Goal: Transaction & Acquisition: Purchase product/service

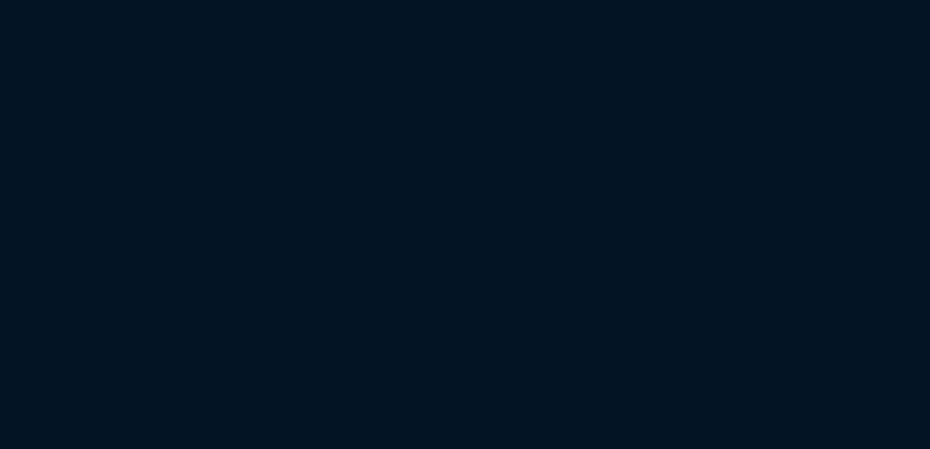
click at [207, 0] on html "Copy Next — ChatGPT Close" at bounding box center [465, 0] width 930 height 0
drag, startPoint x: 258, startPoint y: 78, endPoint x: 286, endPoint y: 84, distance: 28.9
click at [258, 0] on html "Copy Next — ChatGPT Close" at bounding box center [465, 0] width 930 height 0
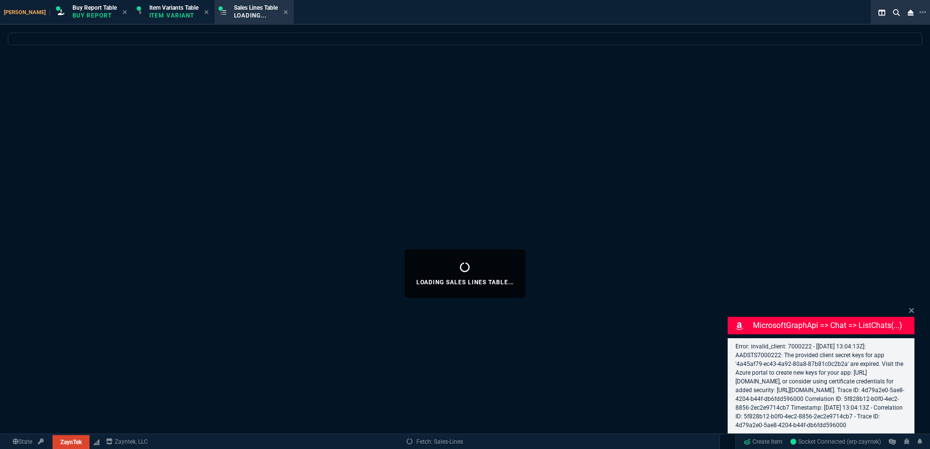
select select "1: BROV"
select select
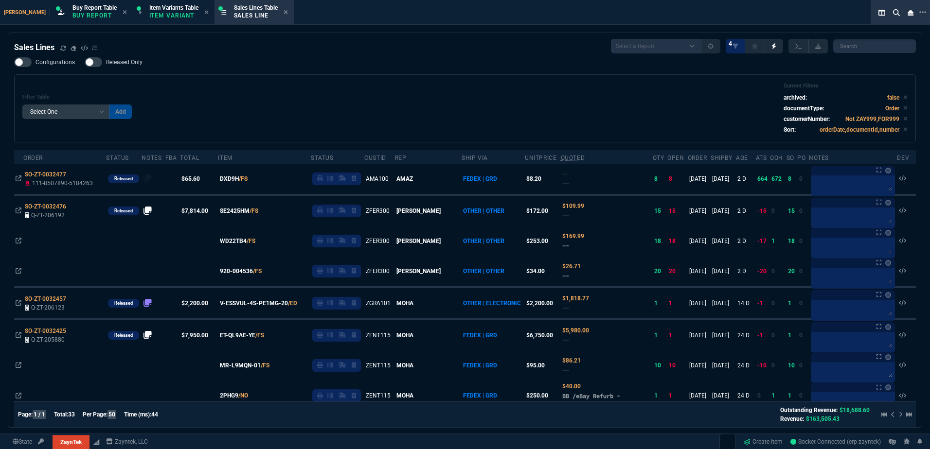
click at [280, 89] on div "Filter Table Select One Add Filter () Age () ATS () Cond (itemVariantCode) Cust…" at bounding box center [464, 109] width 885 height 52
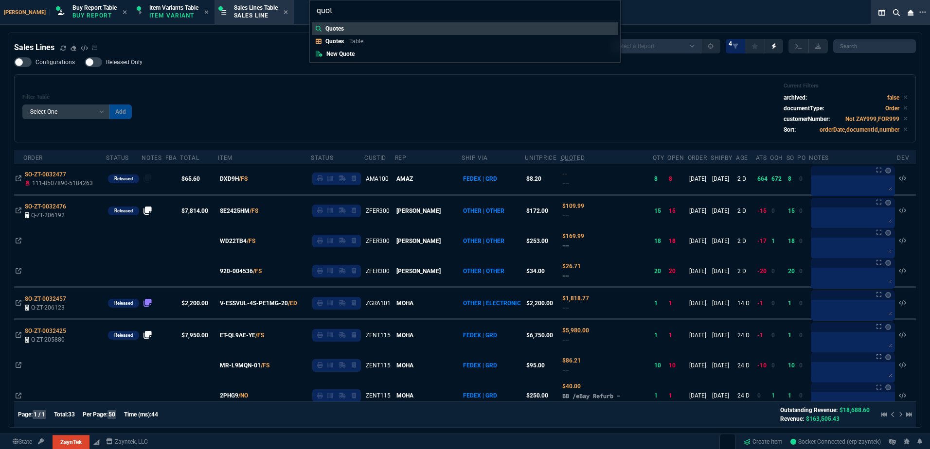
type input "quote"
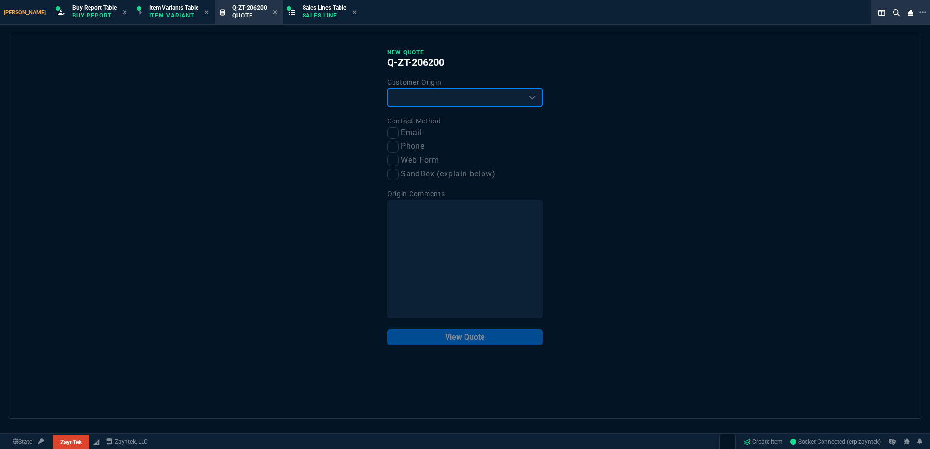
drag, startPoint x: 409, startPoint y: 104, endPoint x: 413, endPoint y: 109, distance: 6.2
click at [409, 104] on select "Existing Customer Amazon Lead (first order) Website Lead (first order) Called (…" at bounding box center [465, 97] width 156 height 19
select select "existing"
click at [387, 89] on select "Existing Customer Amazon Lead (first order) Website Lead (first order) Called (…" at bounding box center [465, 97] width 156 height 19
click at [383, 135] on div "New Quote Q-ZT-206200 Customer Origin Existing Customer Amazon Lead (first orde…" at bounding box center [465, 226] width 914 height 387
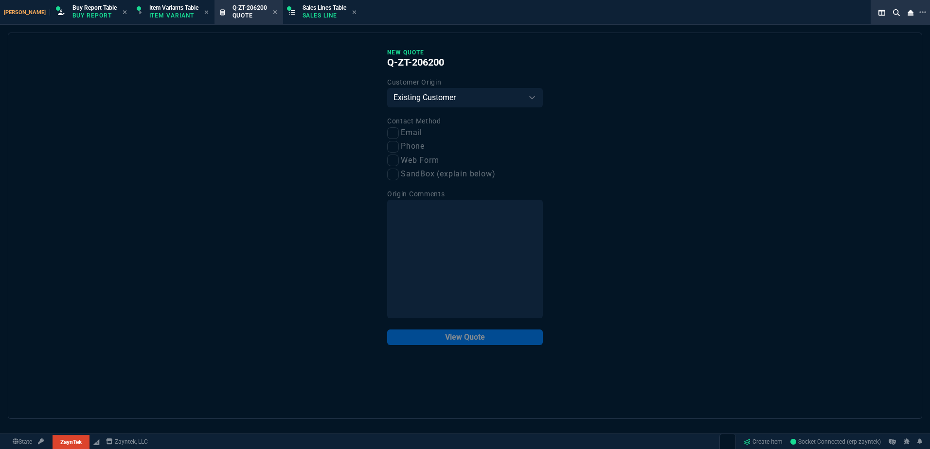
click at [399, 139] on label "Email" at bounding box center [465, 133] width 156 height 12
click at [399, 139] on input "Email" at bounding box center [393, 133] width 12 height 12
click at [395, 137] on input "Email" at bounding box center [393, 133] width 12 height 12
click at [396, 136] on input "Email" at bounding box center [393, 133] width 12 height 12
checkbox input "true"
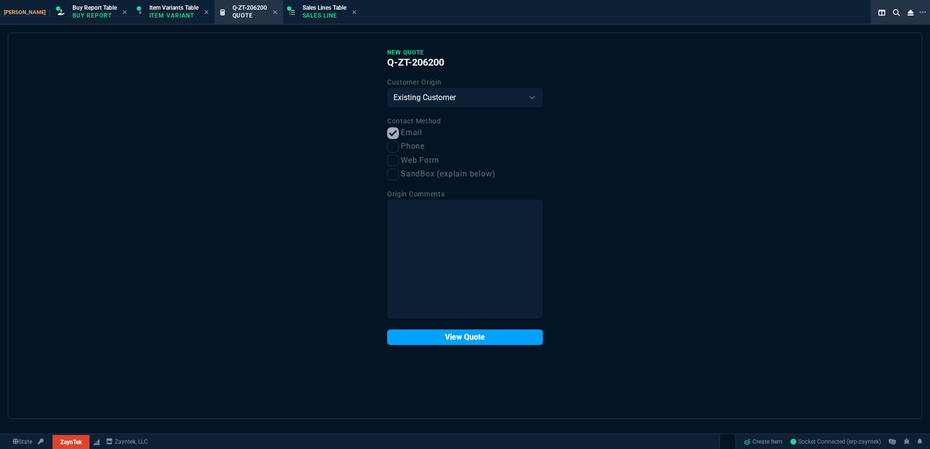
click at [475, 344] on button "View Quote" at bounding box center [465, 338] width 156 height 16
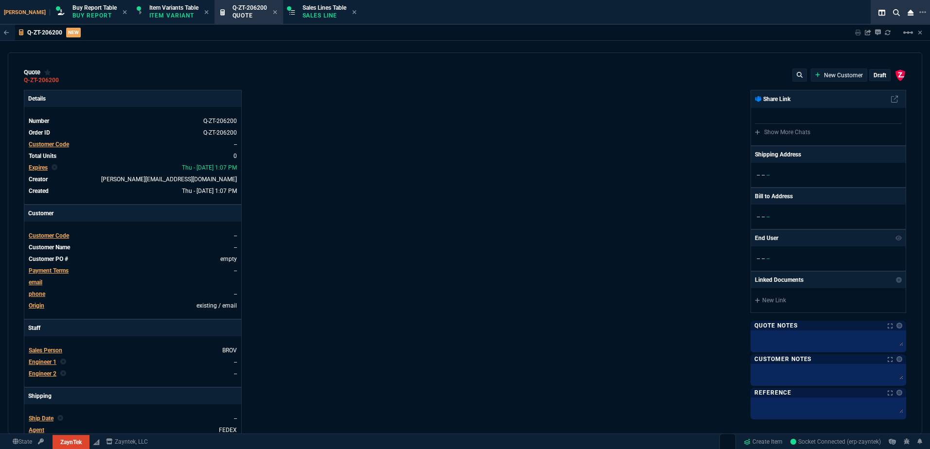
click at [62, 140] on div "Customer Code" at bounding box center [49, 144] width 40 height 9
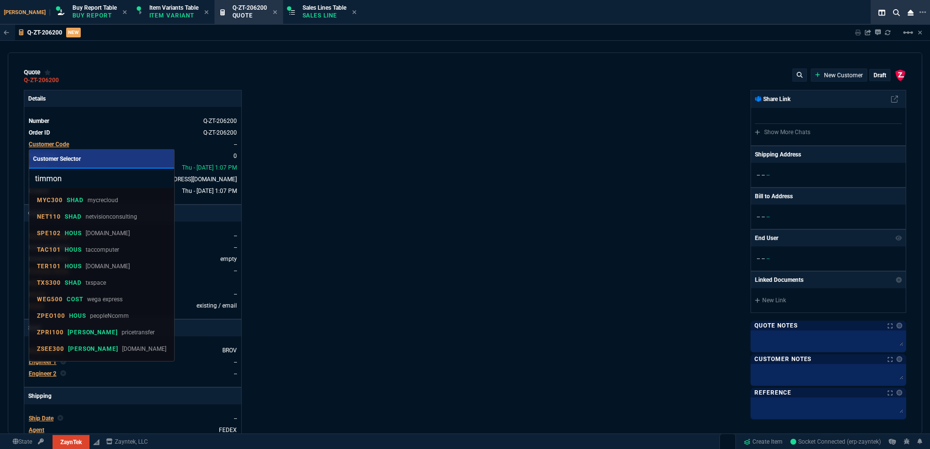
type input "[PERSON_NAME]"
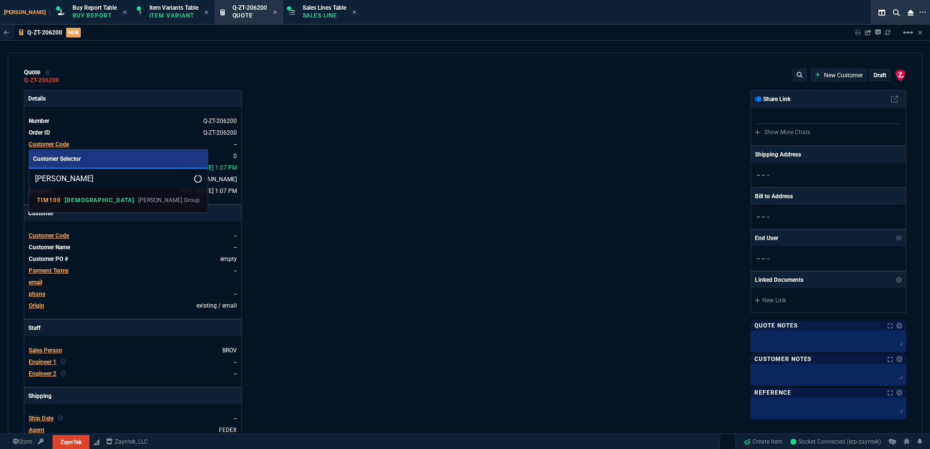
click at [138, 200] on p "[PERSON_NAME] Group" at bounding box center [169, 200] width 62 height 9
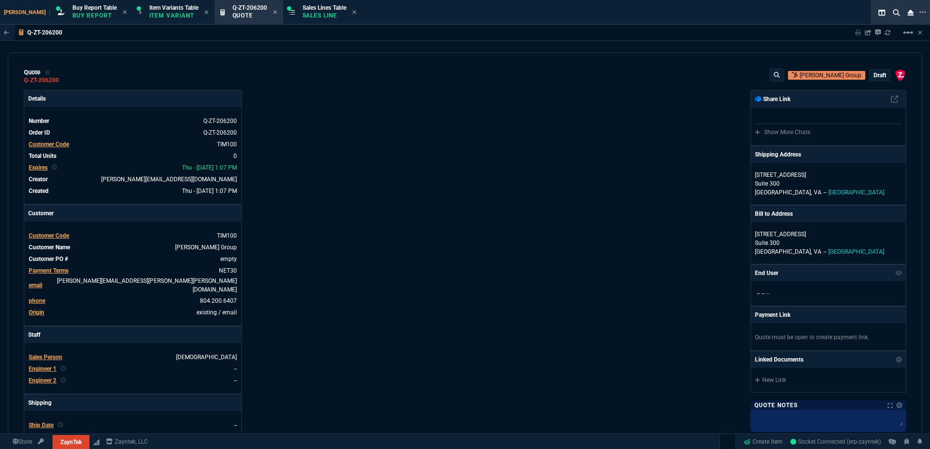
click at [414, 280] on div "Details Number Q-ZT-206200 Order ID Q-ZT-206200 Customer Code TIM100 Total Unit…" at bounding box center [244, 344] width 441 height 509
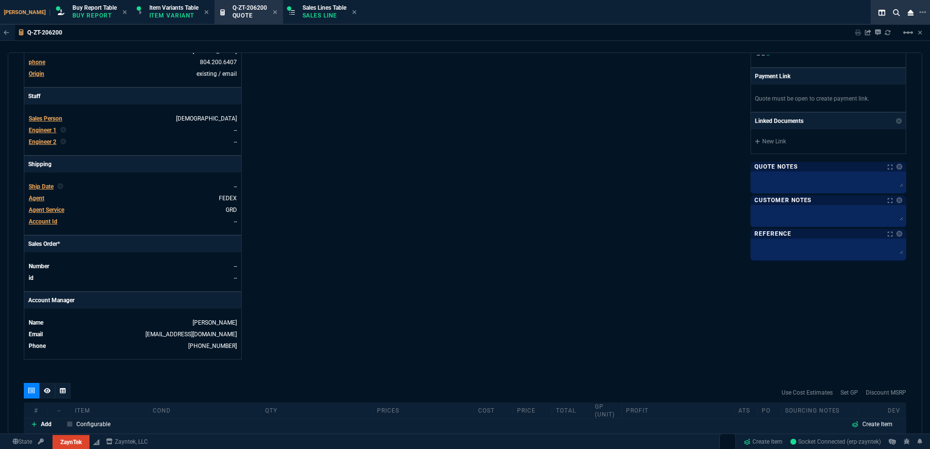
scroll to position [387, 0]
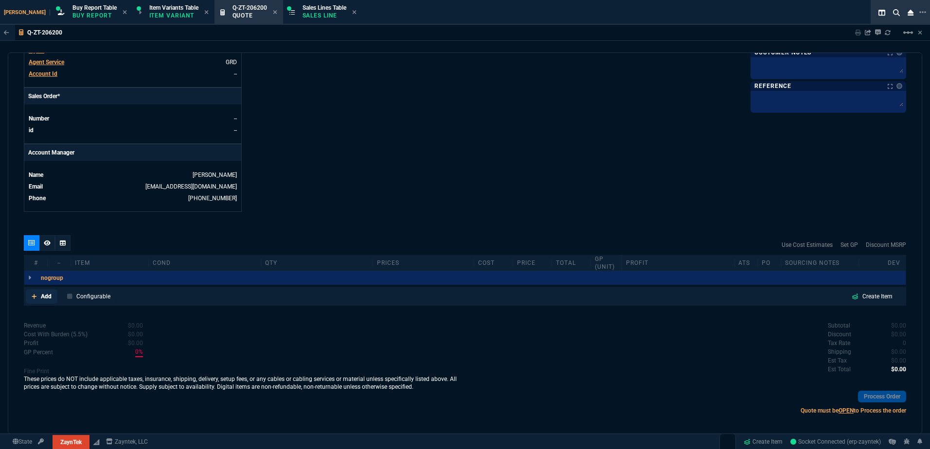
click at [45, 292] on p "Add" at bounding box center [46, 296] width 11 height 9
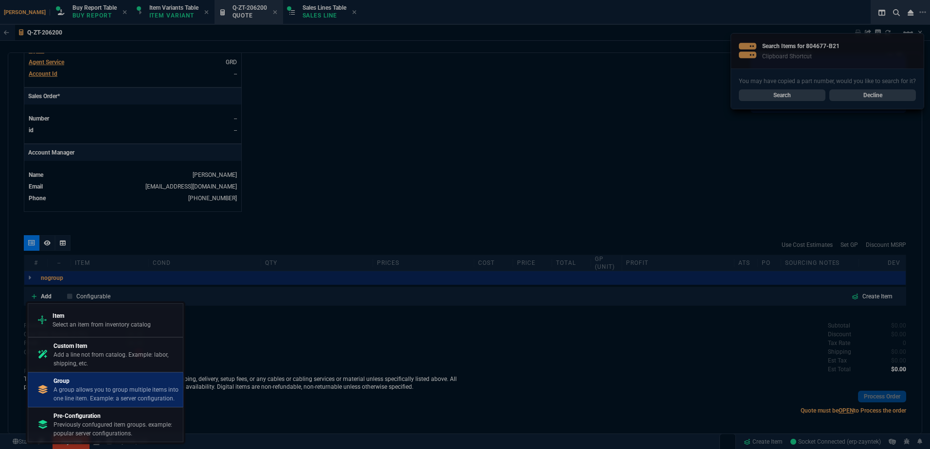
click at [121, 378] on p "Group" at bounding box center [115, 381] width 125 height 9
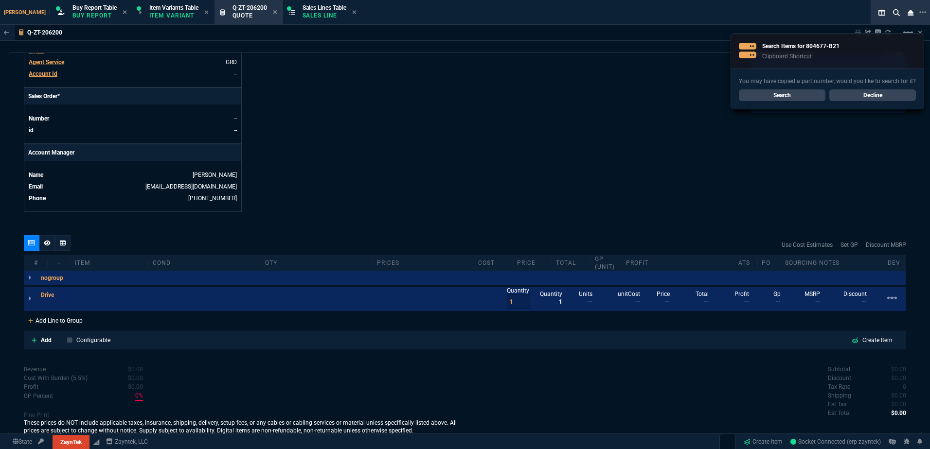
click at [81, 311] on div "Add Line to Group" at bounding box center [55, 320] width 62 height 18
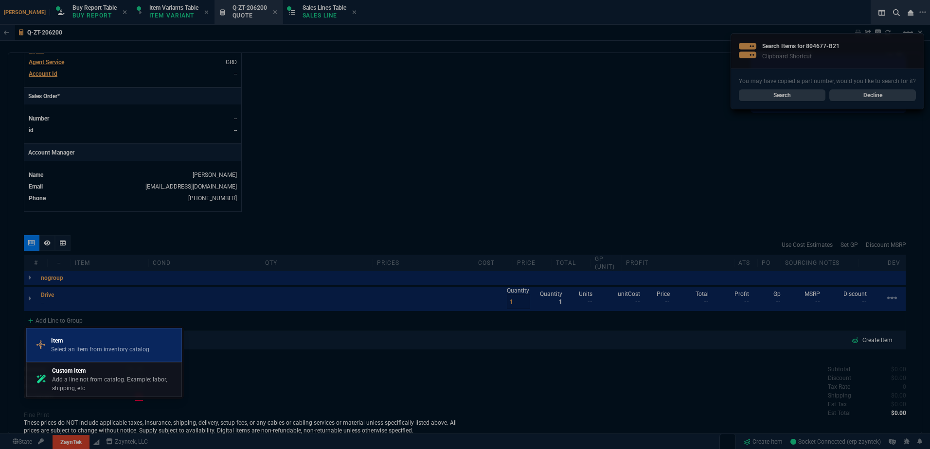
click at [96, 336] on div "Item Select an item from inventory catalog" at bounding box center [104, 345] width 147 height 25
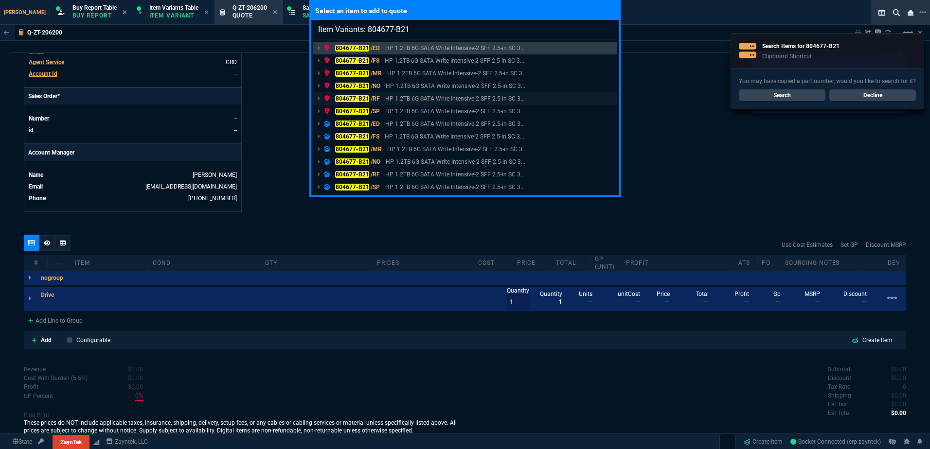
click at [390, 99] on p "HP 1.2TB 6G SATA Write Intensive-2 SFF 2.5-in SC 3..." at bounding box center [455, 98] width 140 height 9
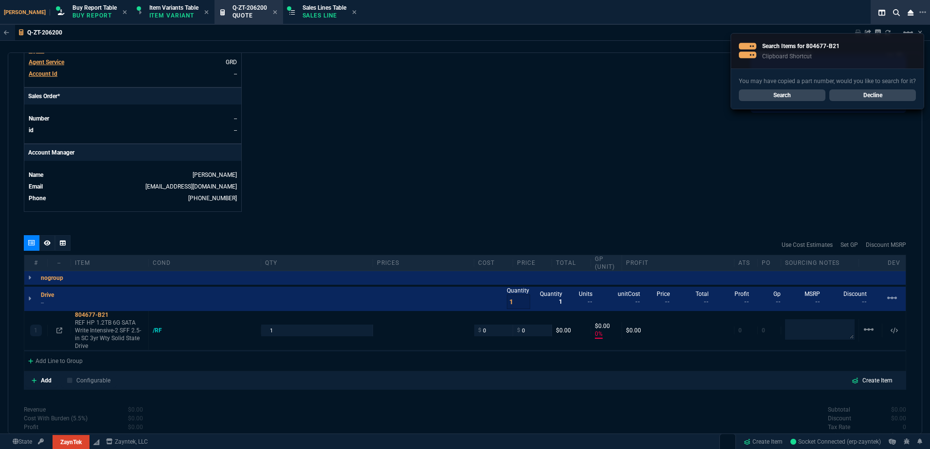
type input "0"
type input "100"
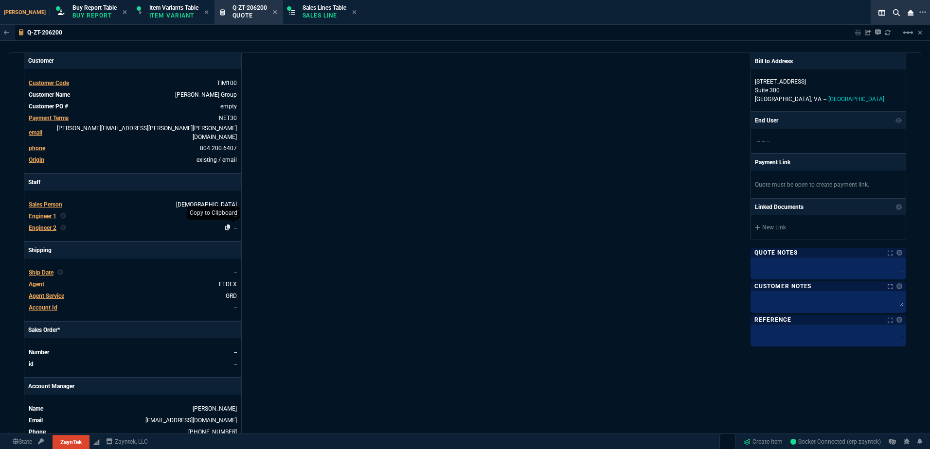
scroll to position [143, 0]
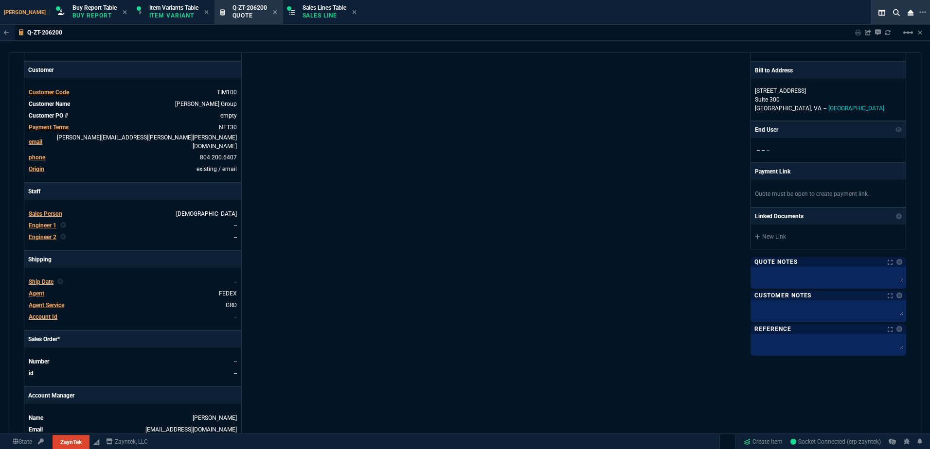
click at [51, 302] on span "Agent Service" at bounding box center [46, 305] width 35 height 7
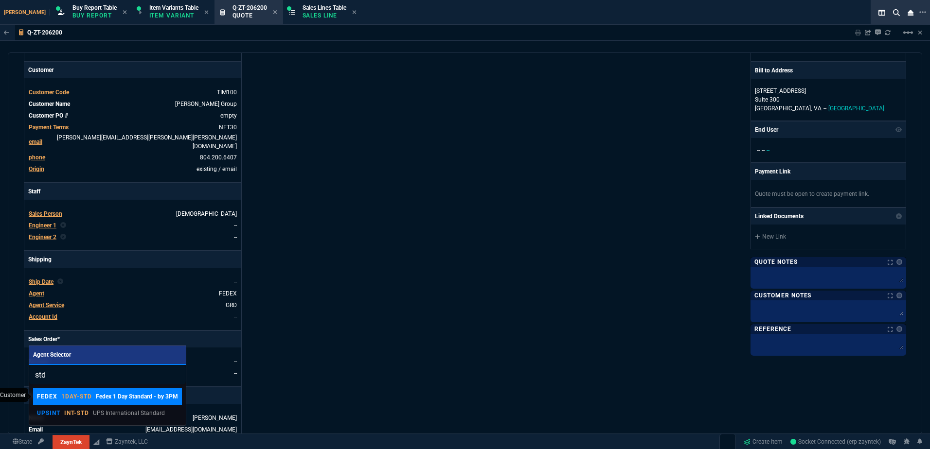
type input "std"
click at [94, 394] on div "FEDEX 1DAY-STD Fedex 1 Day Standard - by 3PM" at bounding box center [107, 396] width 141 height 9
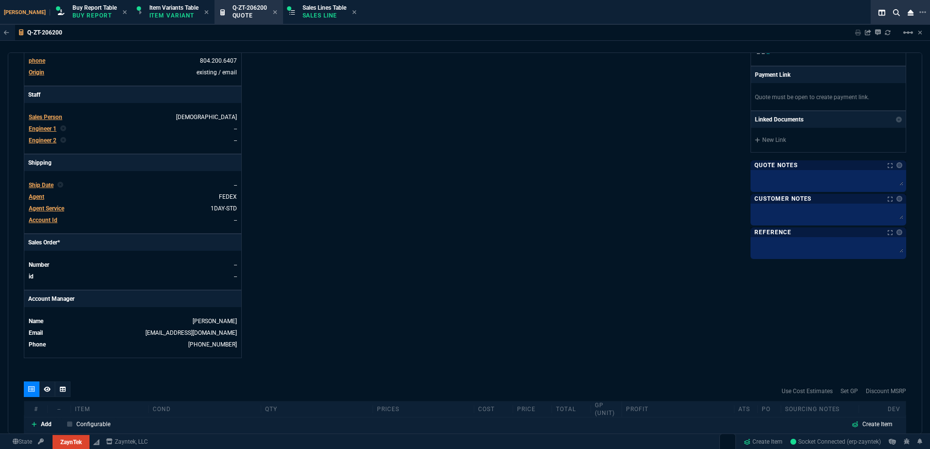
scroll to position [387, 0]
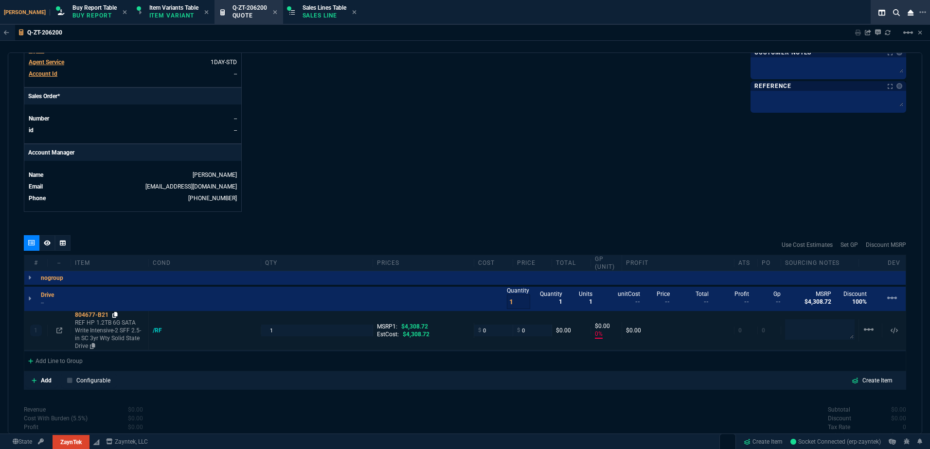
click at [115, 312] on icon at bounding box center [114, 315] width 5 height 6
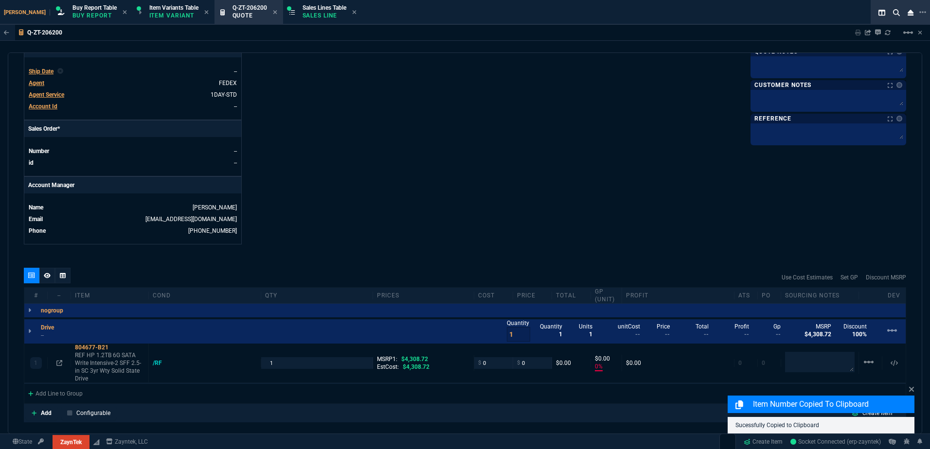
scroll to position [338, 0]
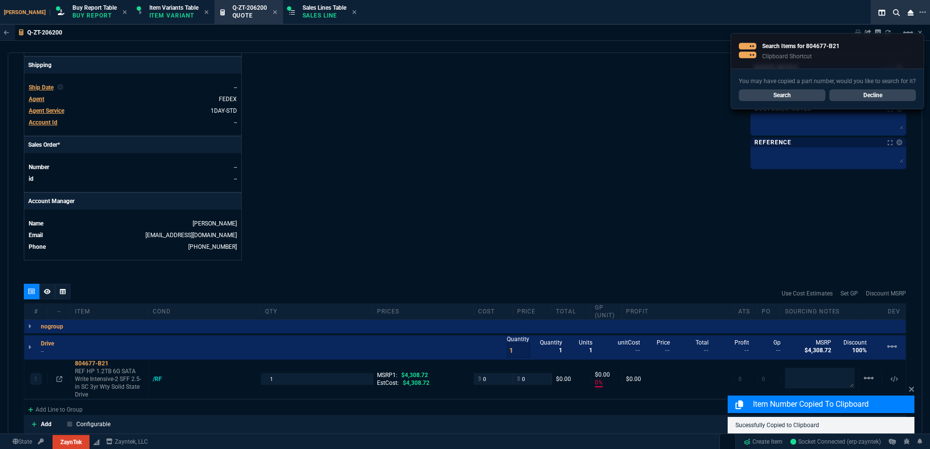
type textarea "W"
type textarea "WA"
type textarea "WAR"
type textarea "WARR"
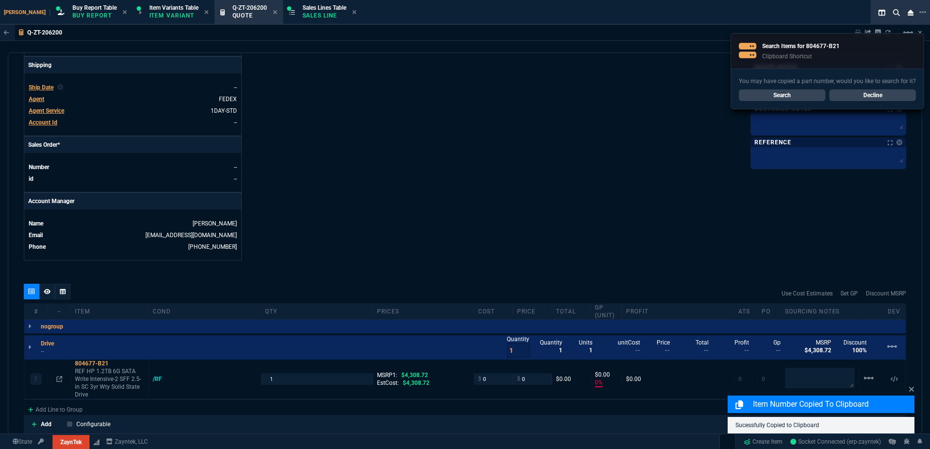
type textarea "WARR"
type textarea "WARRA"
type textarea "WARRAN"
type textarea "WARRANT"
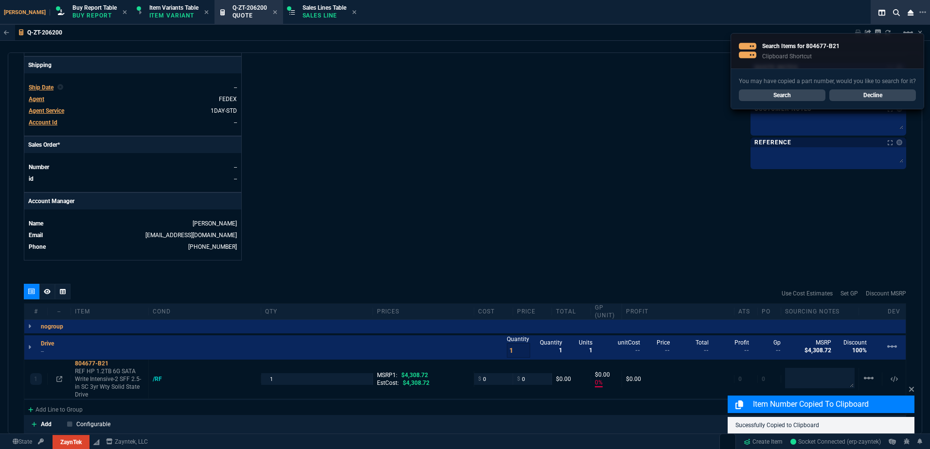
type textarea "WARRANTY"
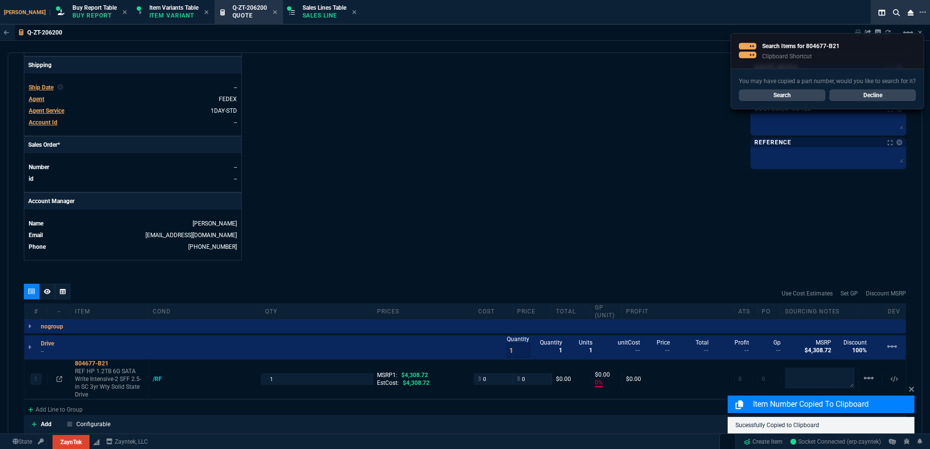
type textarea "WARRANTY R"
type textarea "WARRANTY RE"
type textarea "WARRANTY REP"
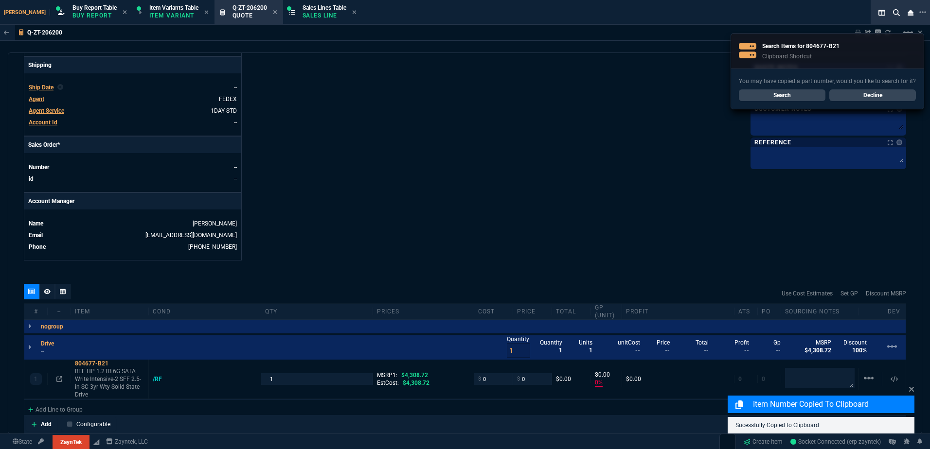
type textarea "WARRANTY REP"
type textarea "WARRANTY REPL"
type textarea "WARRANTY REPLA"
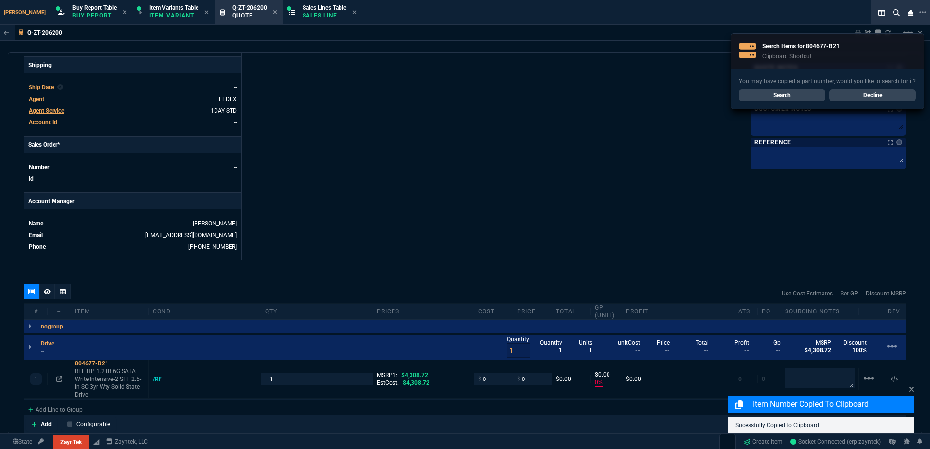
type textarea "WARRANTY REPLAC"
type textarea "WARRANTY REPLACE"
type textarea "WARRANTY REPLACEM"
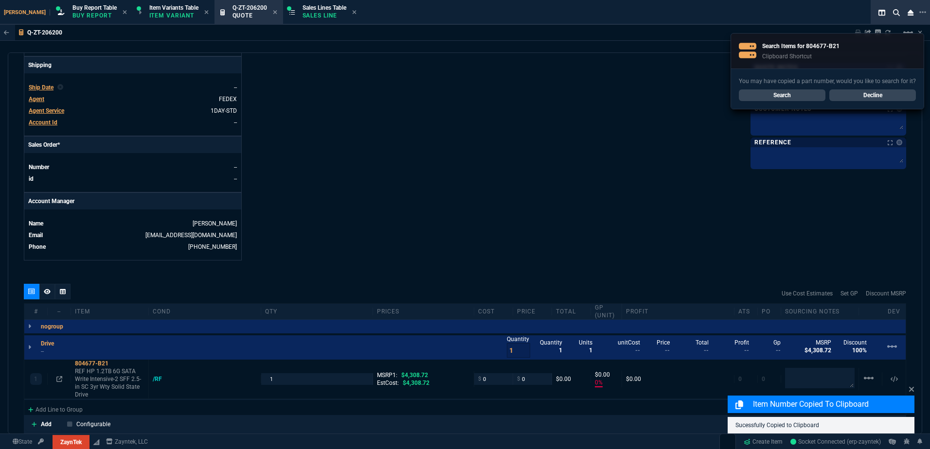
type textarea "WARRANTY REPLACEM"
type textarea "WARRANTY REPLACEME"
type textarea "WARRANTY REPLACEMEN"
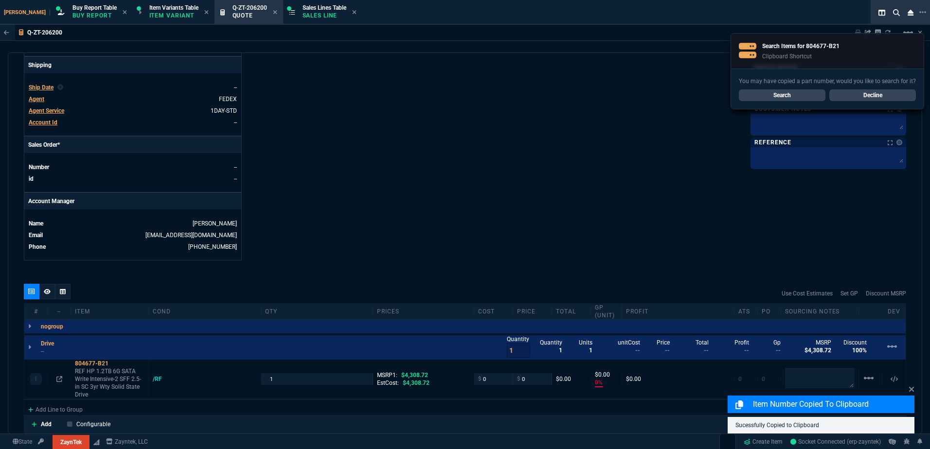
type textarea "WARRANTY REPLACEMENT"
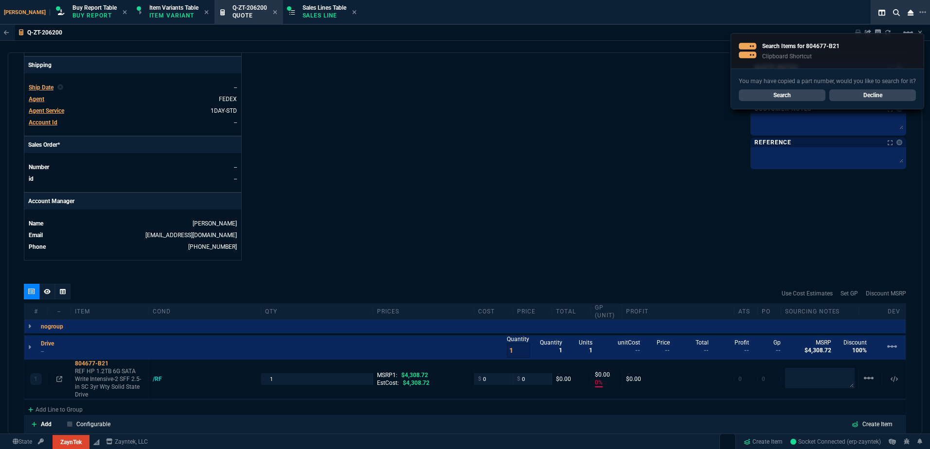
type textarea "WARRANTY REPLACEMENT"
click at [407, 142] on div "Details Number Q-ZT-206200 Order ID Q-ZT-206200 Customer Code TIM100 Total Unit…" at bounding box center [244, 6] width 441 height 509
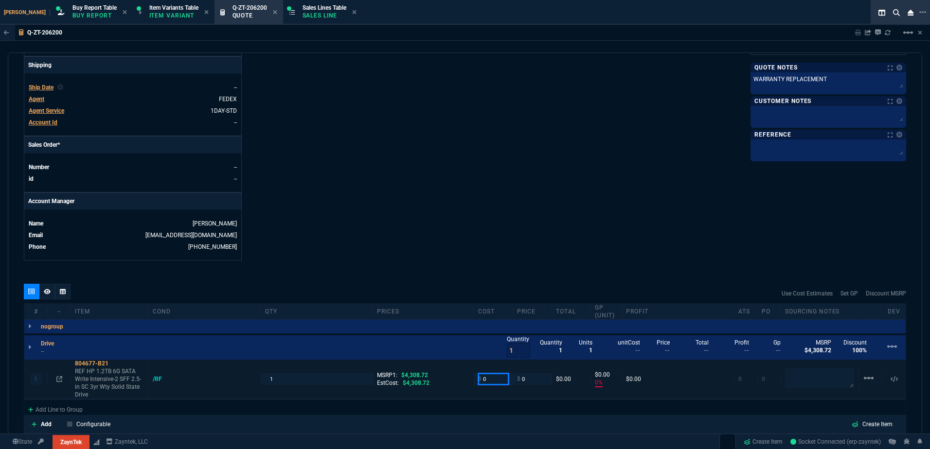
click at [501, 373] on input "0" at bounding box center [493, 378] width 31 height 11
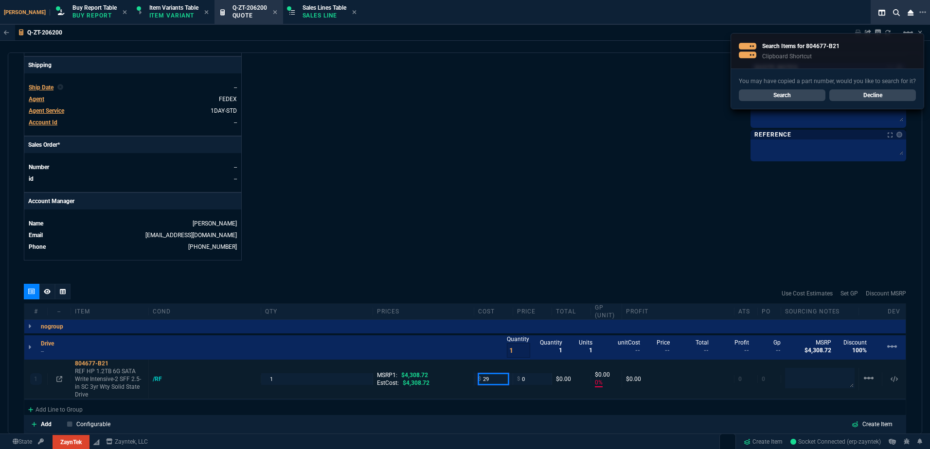
type input "29"
type input "-100"
type input "-29"
click at [506, 377] on div "$ 29" at bounding box center [493, 378] width 39 height 11
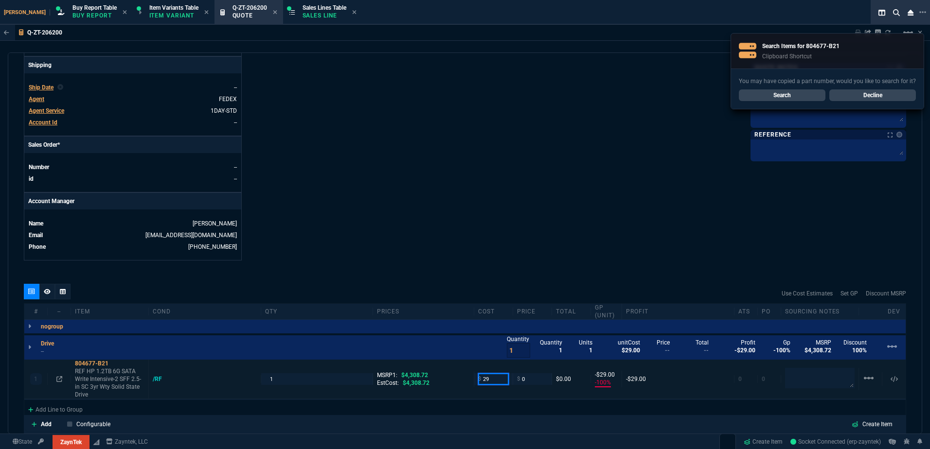
click at [494, 375] on input "29" at bounding box center [493, 378] width 31 height 11
type input "299"
click at [472, 268] on div "quote Q-ZT-206200 [PERSON_NAME] Group draft ZaynTek, LLC [STREET_ADDRESS] Detai…" at bounding box center [465, 244] width 914 height 382
type input "299"
type input "-299"
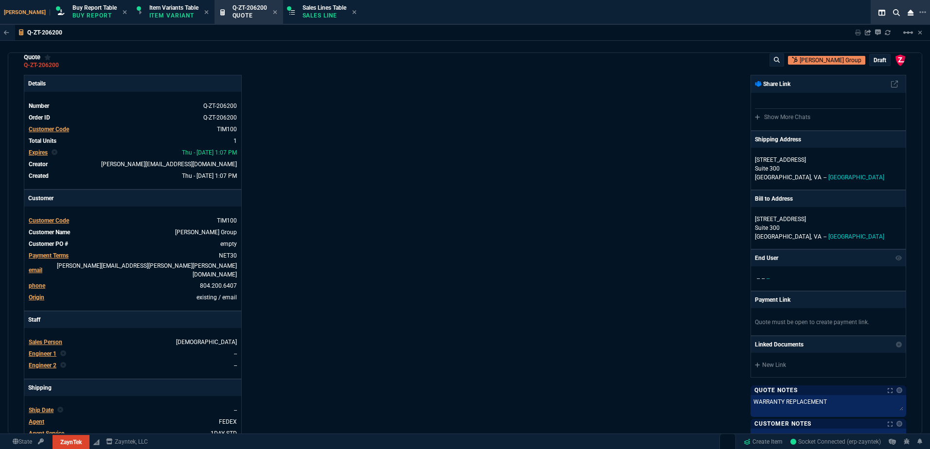
scroll to position [0, 0]
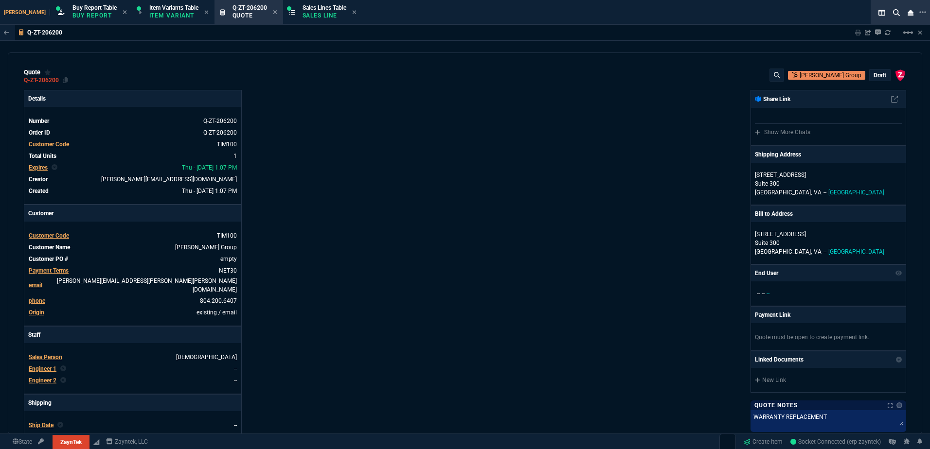
drag, startPoint x: 65, startPoint y: 80, endPoint x: 32, endPoint y: 83, distance: 32.7
click at [65, 80] on icon at bounding box center [65, 80] width 5 height 6
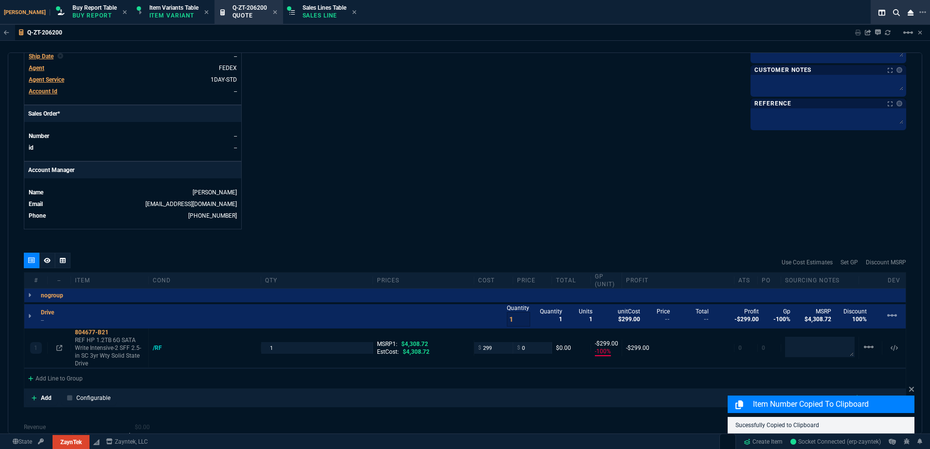
scroll to position [471, 0]
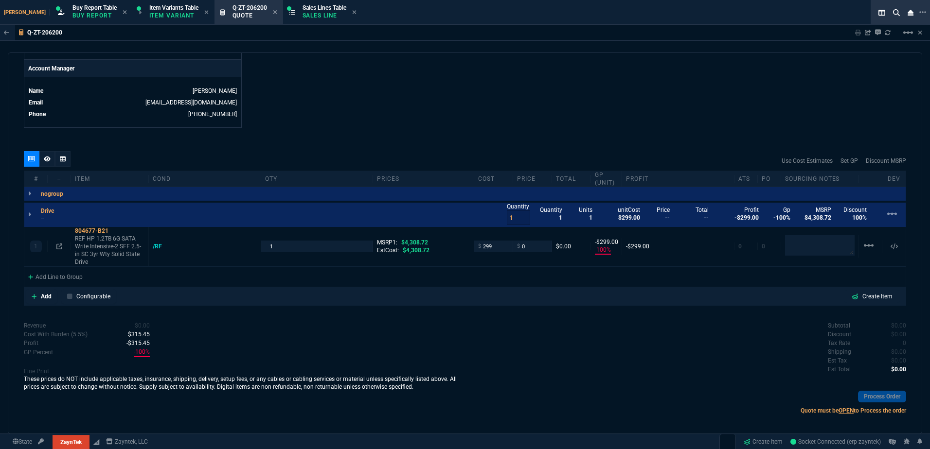
click at [285, 14] on div "Sales Lines Table Sales Line" at bounding box center [322, 12] width 75 height 21
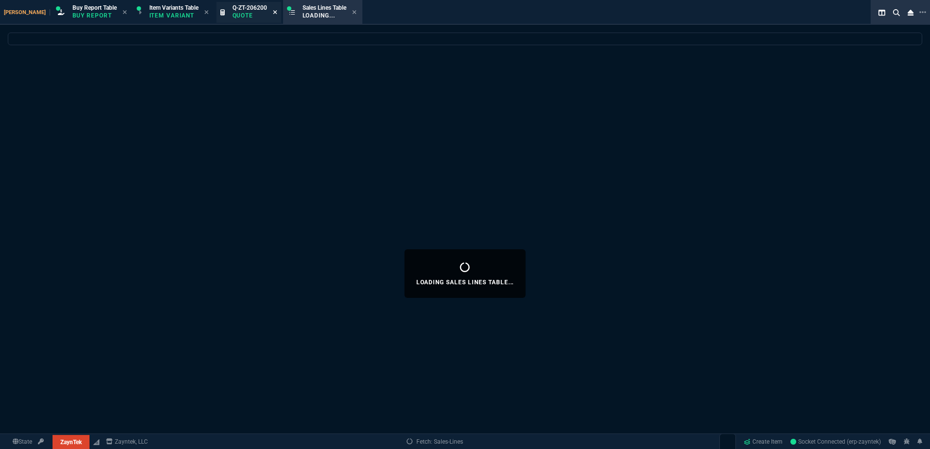
click at [273, 13] on icon at bounding box center [275, 12] width 4 height 4
select select
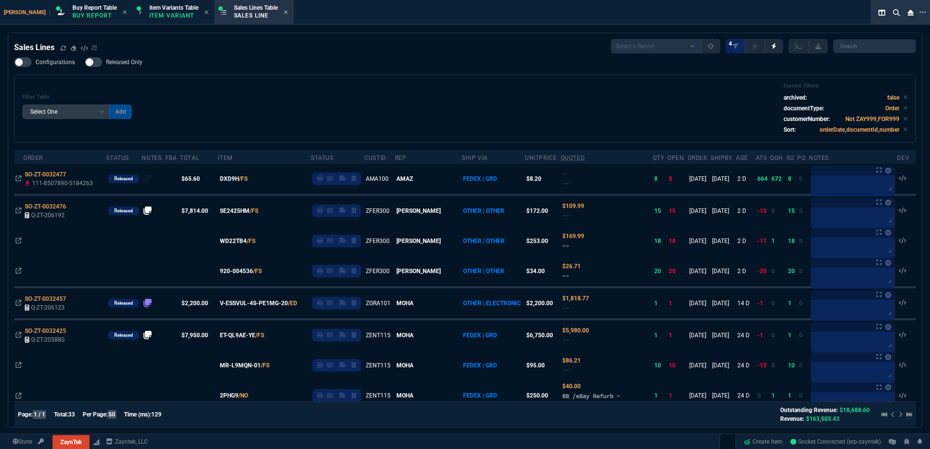
drag, startPoint x: 264, startPoint y: 129, endPoint x: 71, endPoint y: 63, distance: 204.1
click at [262, 129] on div "Filter Table Select One Add Filter () Age () ATS () Cond (itemVariantCode) Cust…" at bounding box center [464, 109] width 885 height 52
click at [61, 48] on icon at bounding box center [63, 48] width 6 height 6
